Goal: Check status

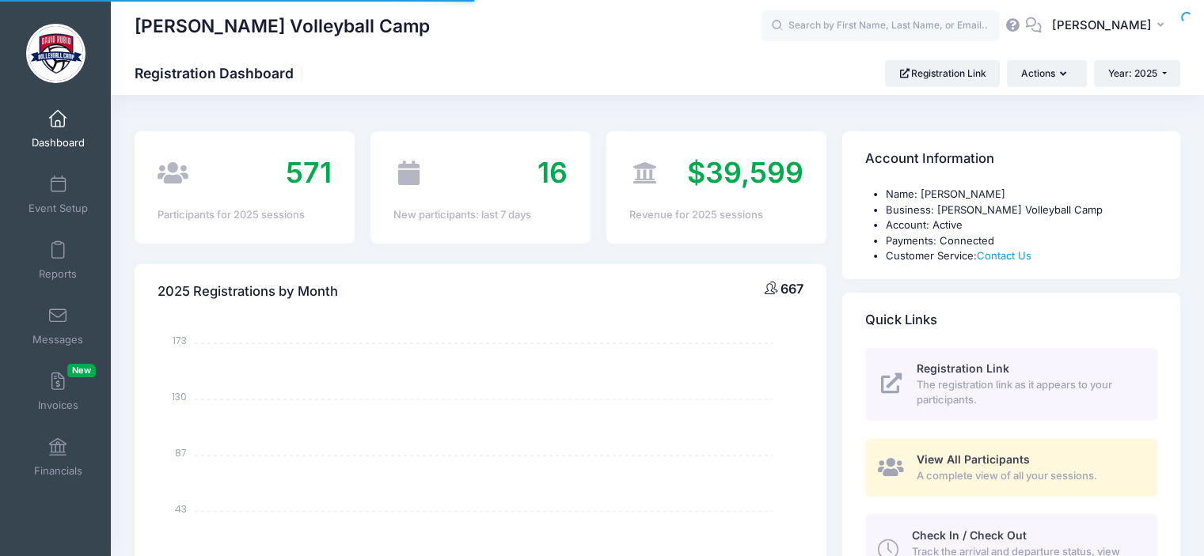
select select
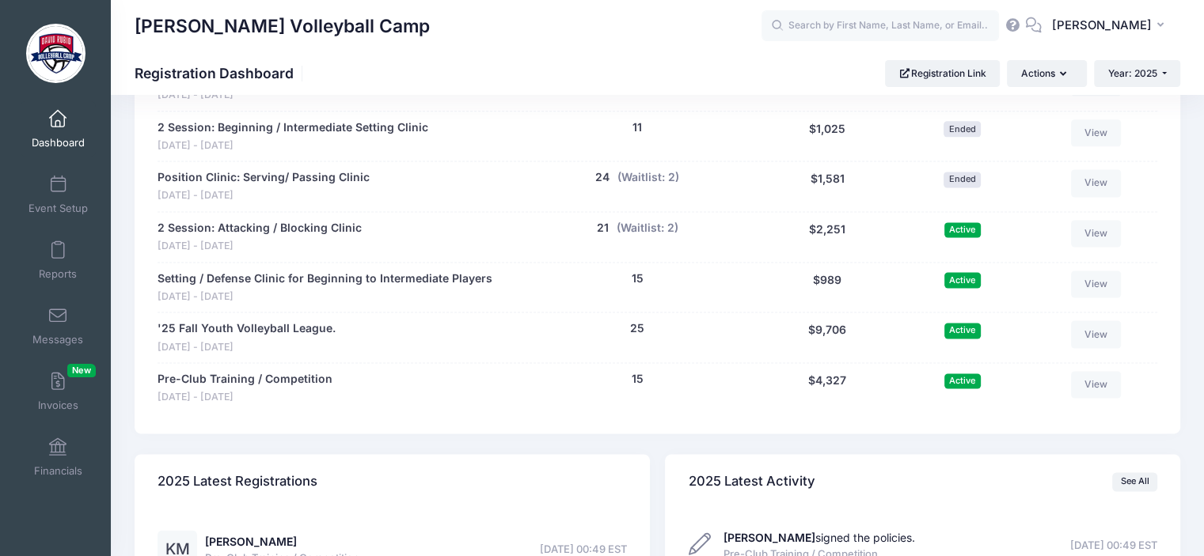
scroll to position [2108, 0]
click at [641, 223] on button "(Waitlist: 2)" at bounding box center [648, 227] width 62 height 17
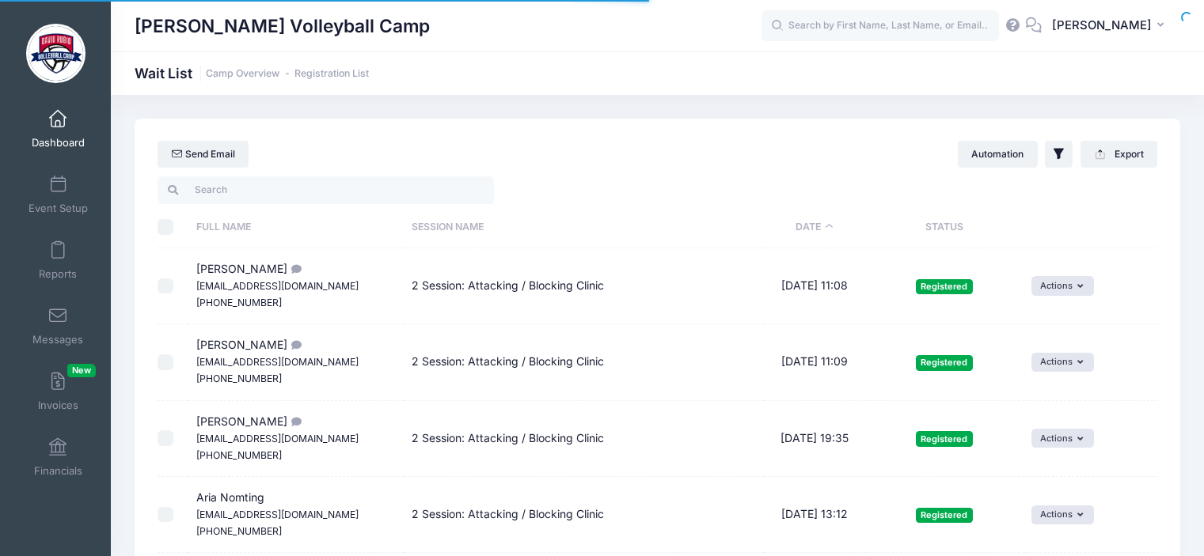
select select "50"
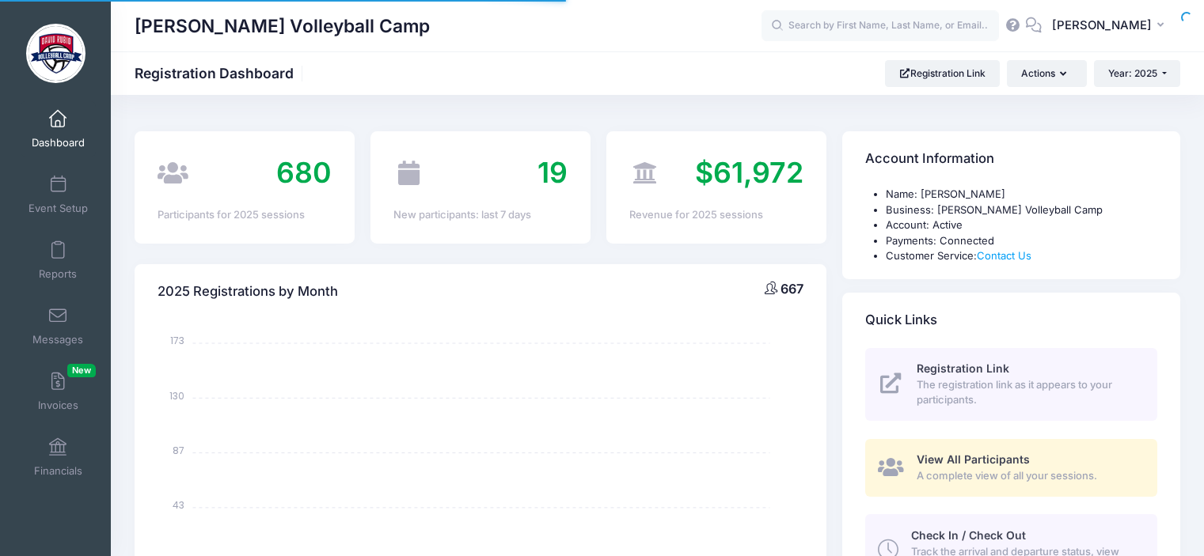
select select
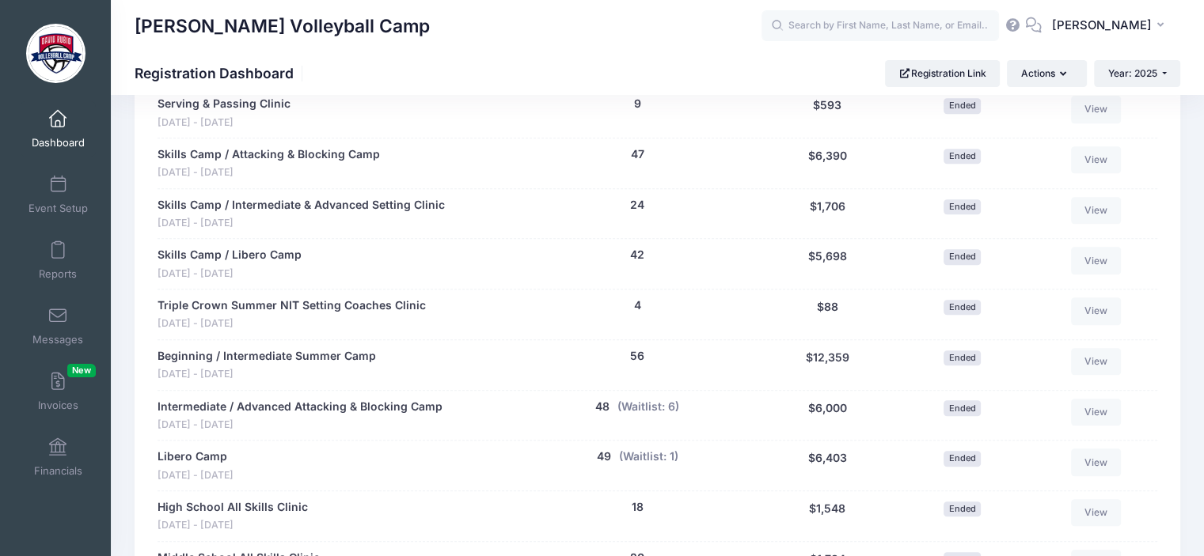
scroll to position [1527, 0]
